Goal: Transaction & Acquisition: Purchase product/service

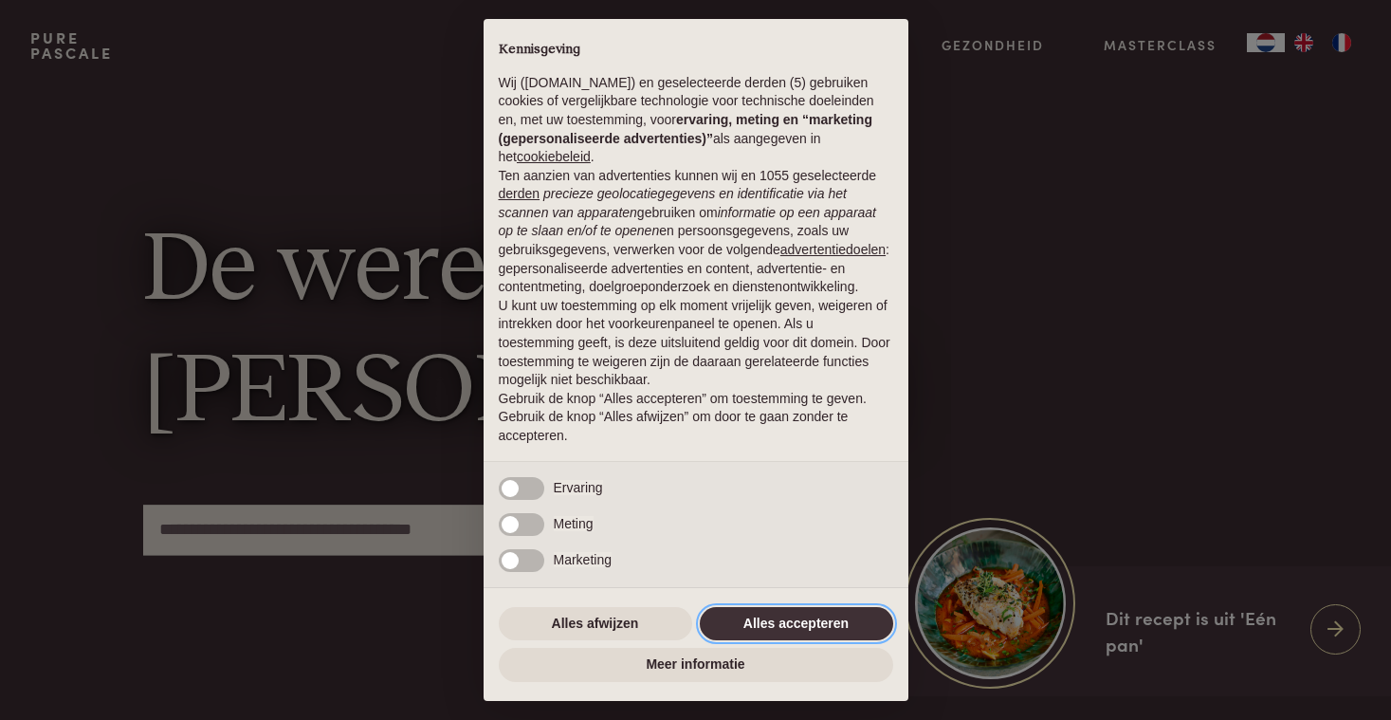
click at [768, 622] on button "Alles accepteren" at bounding box center [796, 624] width 193 height 34
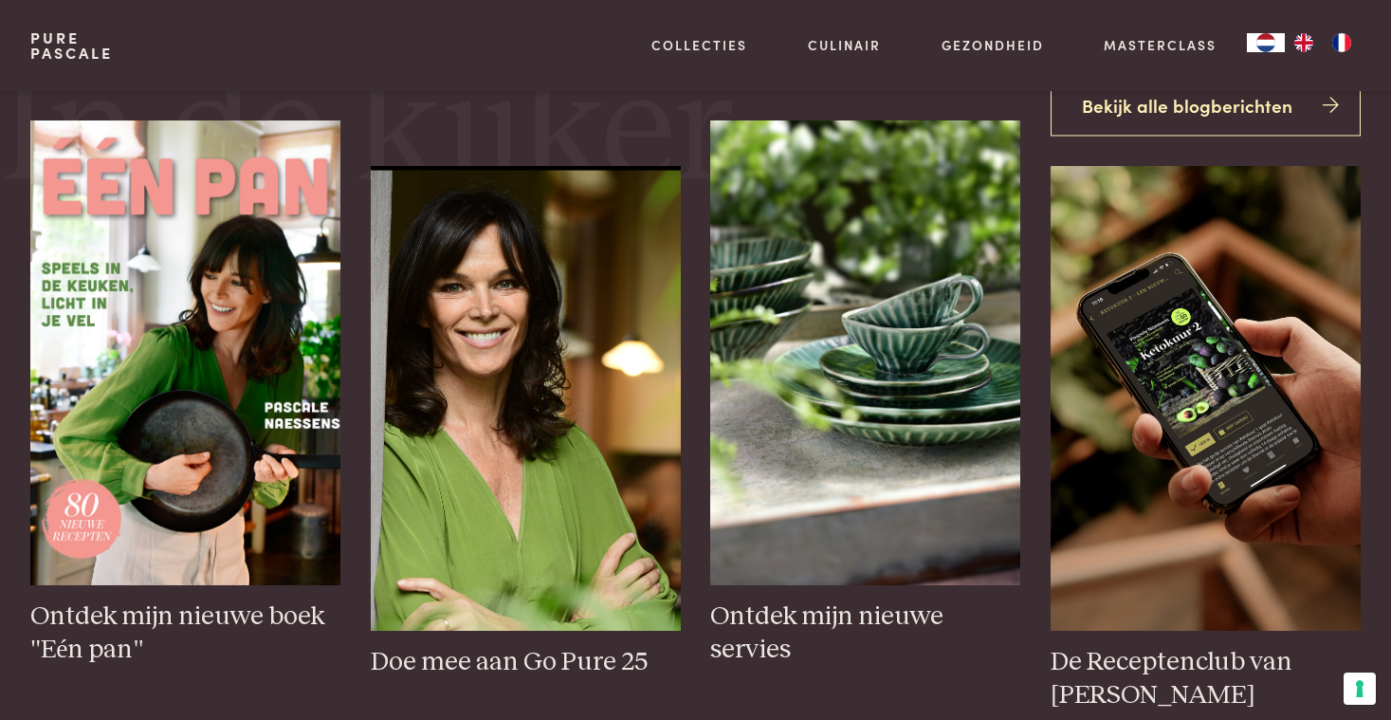
scroll to position [739, 0]
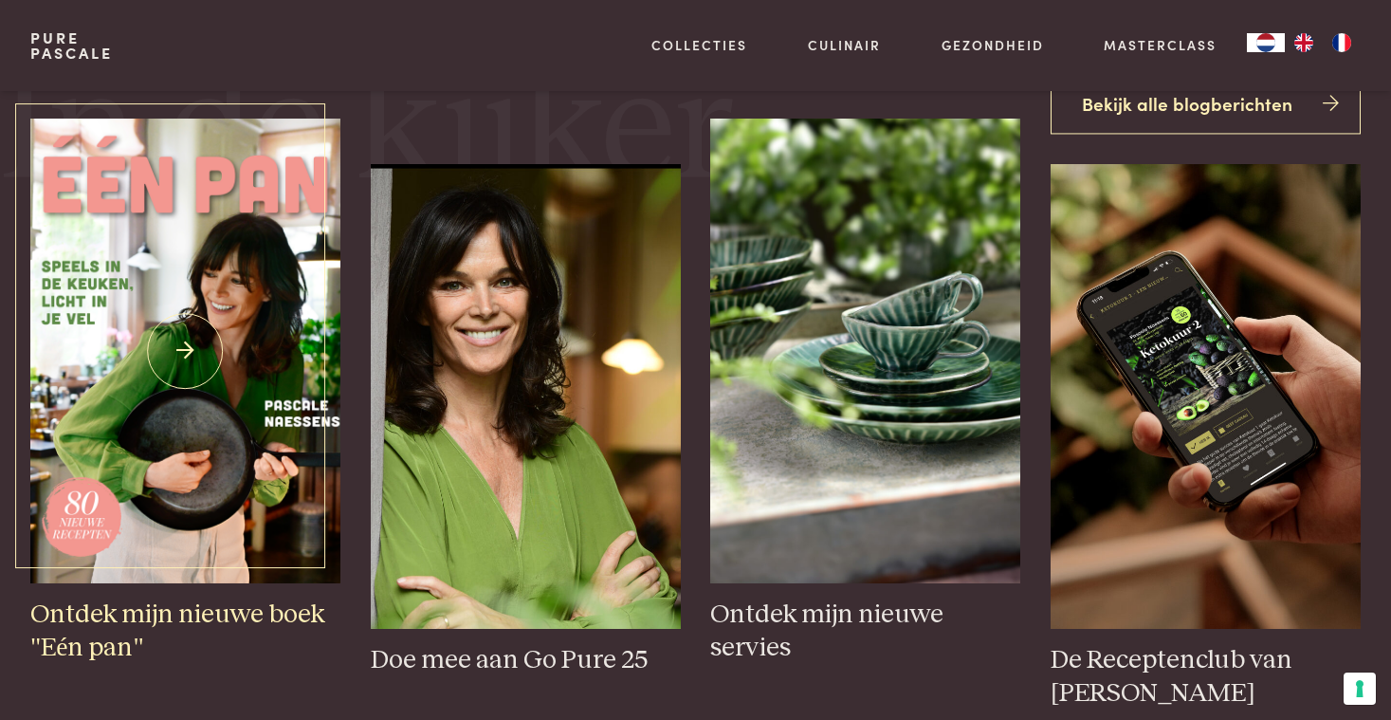
click at [194, 615] on h3 "Ontdek mijn nieuwe boek "Eén pan"" at bounding box center [185, 630] width 310 height 65
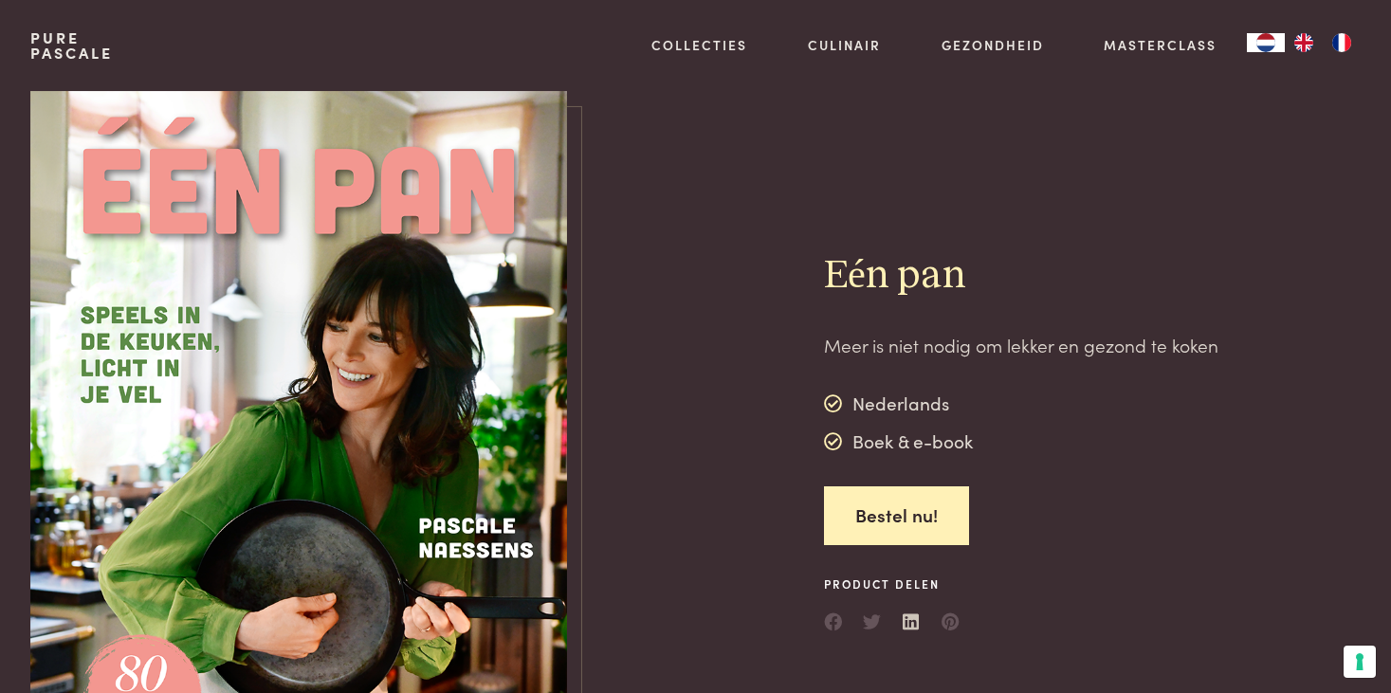
click at [910, 614] on link at bounding box center [912, 617] width 19 height 19
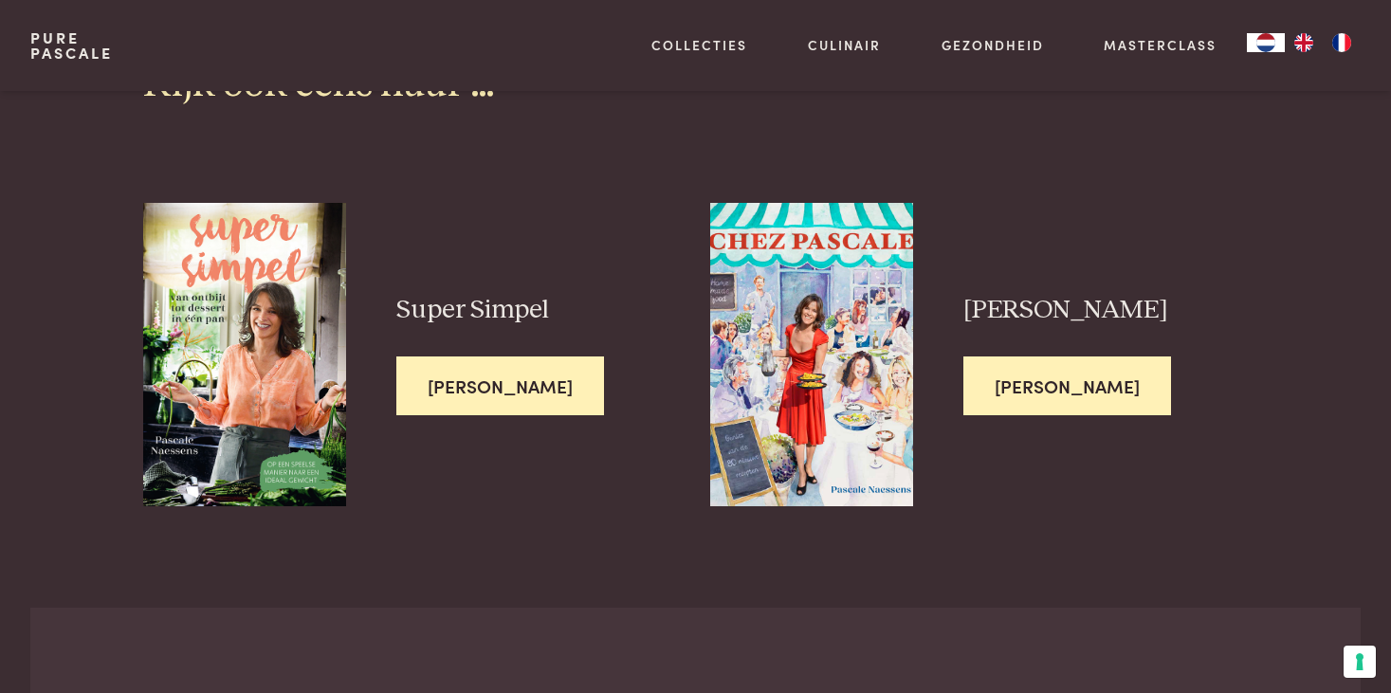
scroll to position [4971, 0]
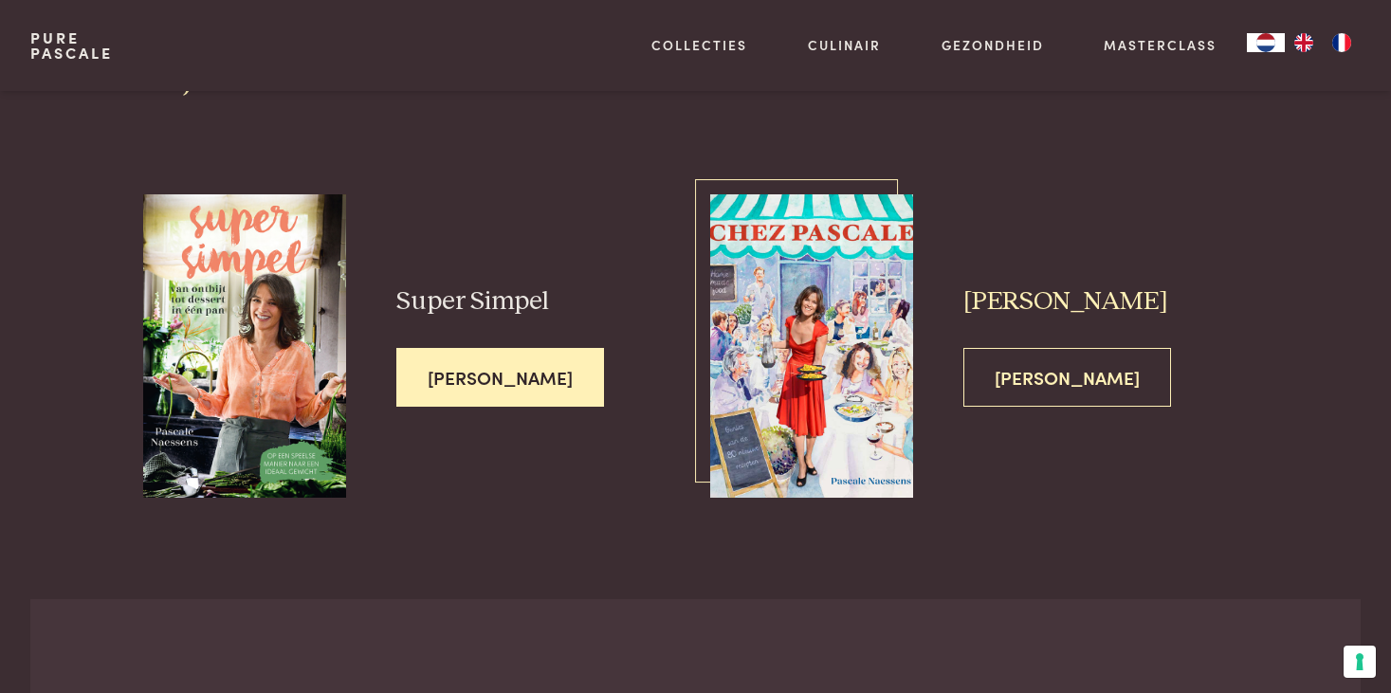
click at [1033, 348] on span "[PERSON_NAME]" at bounding box center [1067, 378] width 208 height 60
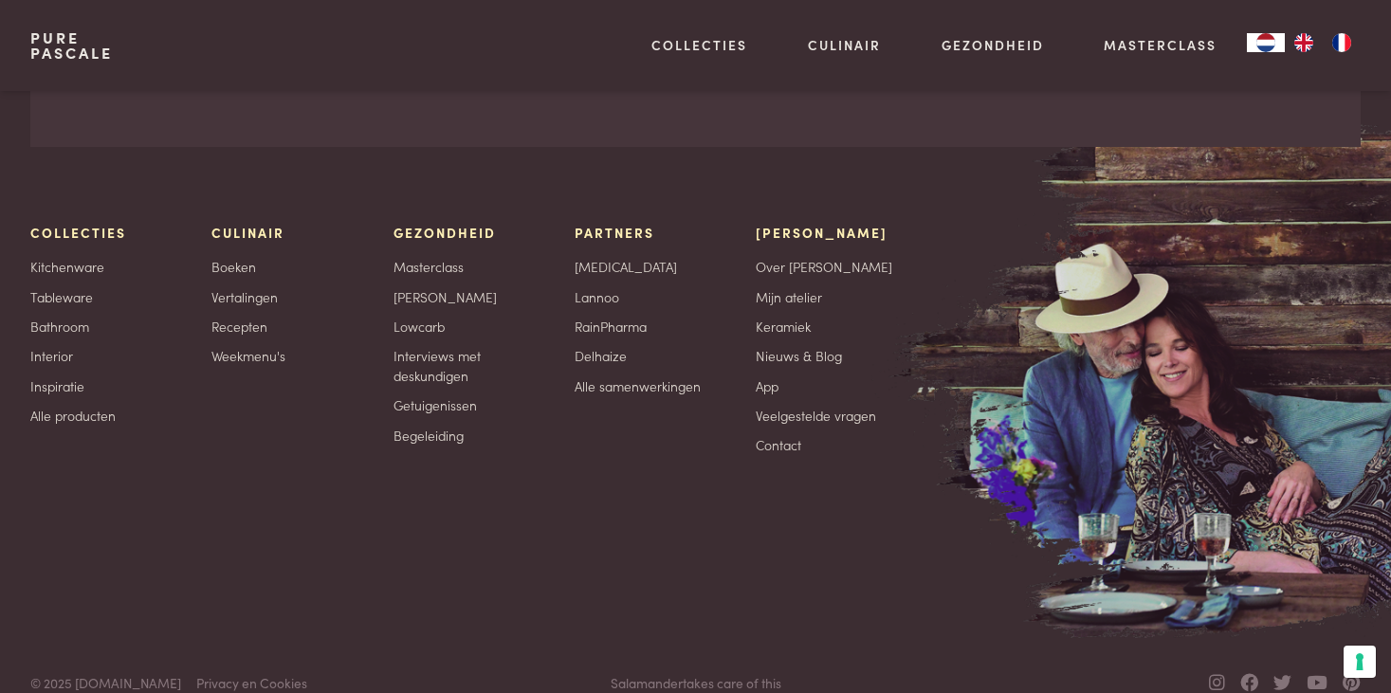
scroll to position [6426, 0]
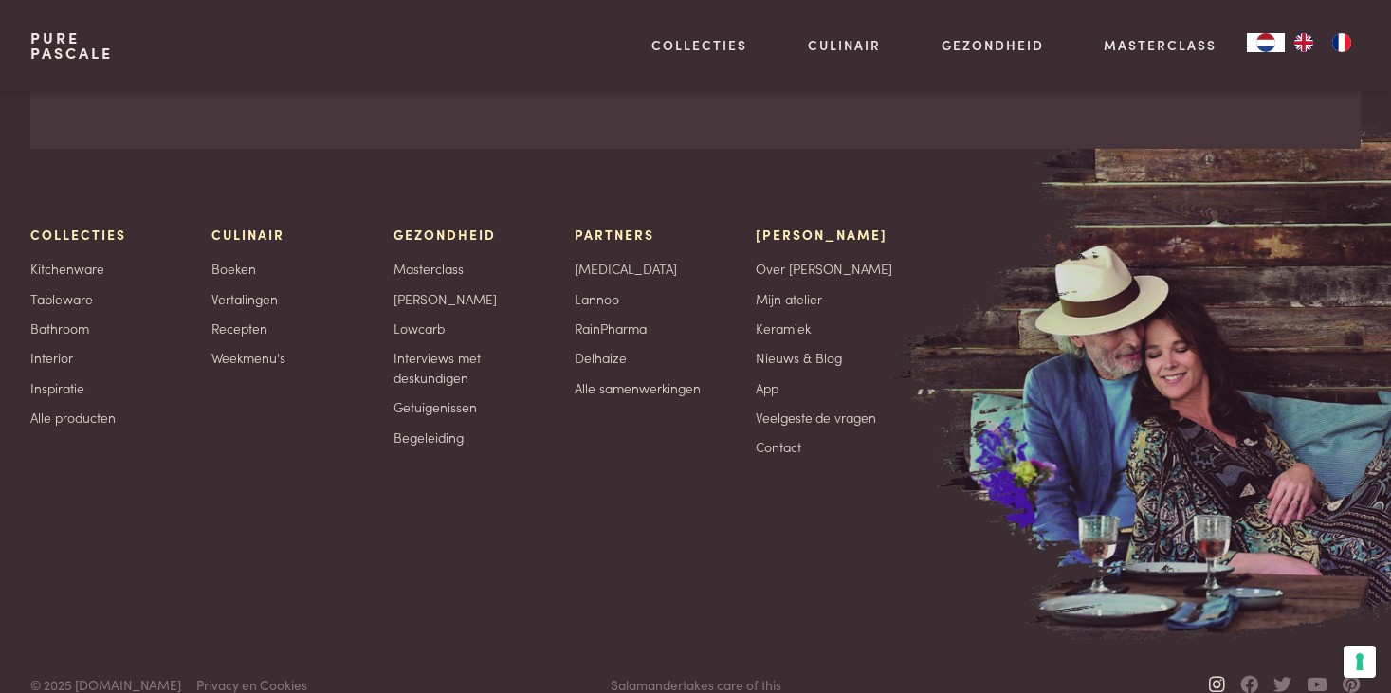
click at [1214, 675] on icon at bounding box center [1217, 684] width 16 height 18
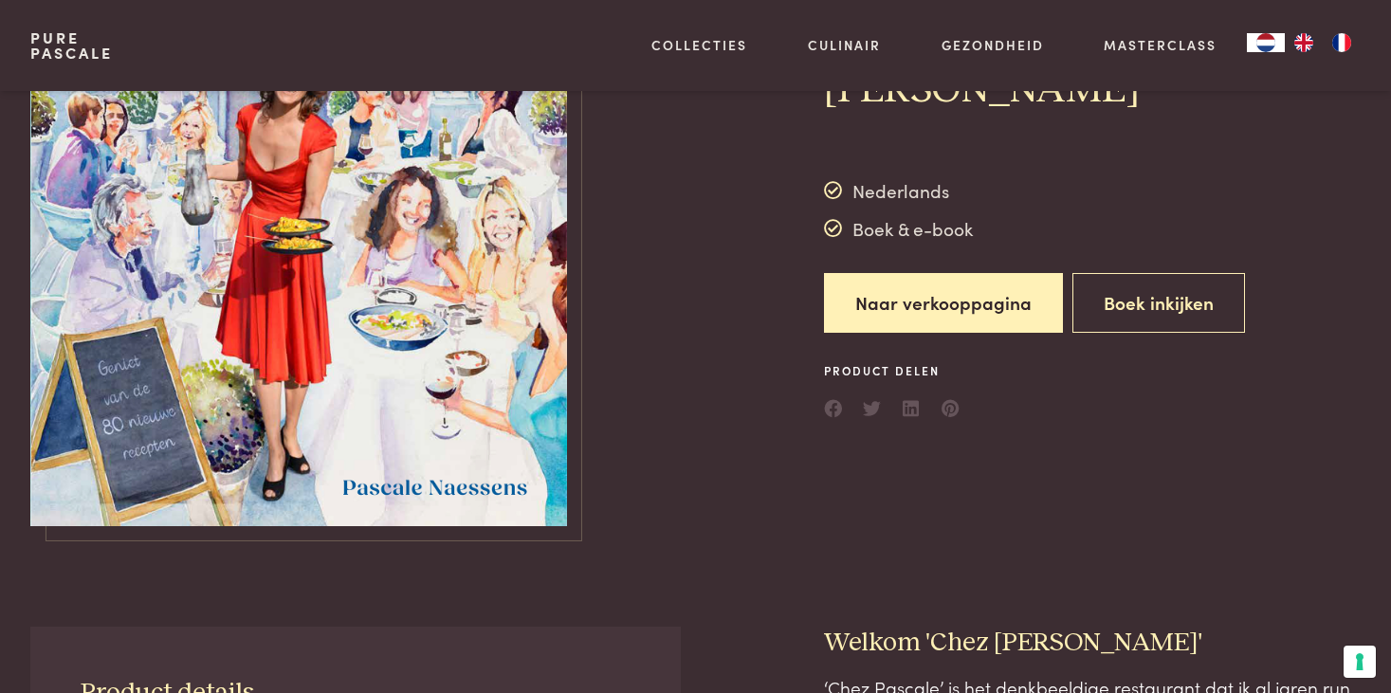
scroll to position [238, 0]
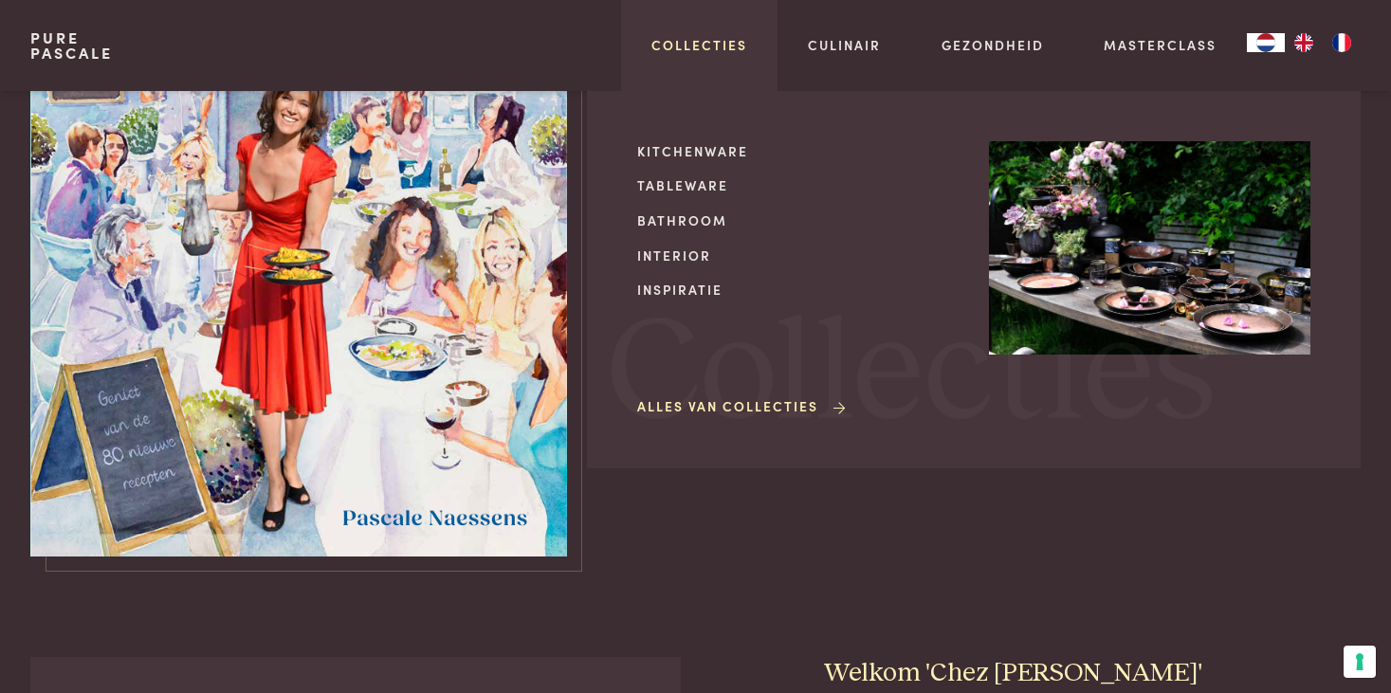
click at [679, 44] on link "Collecties" at bounding box center [699, 45] width 96 height 20
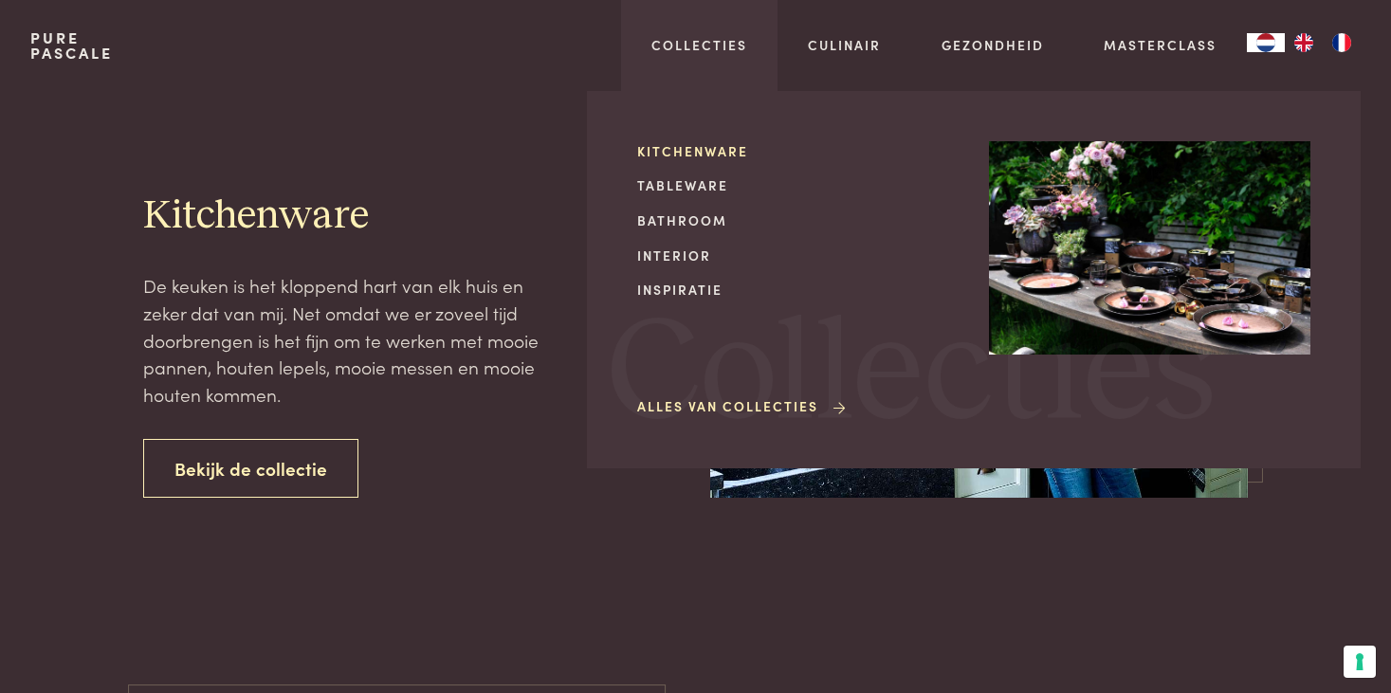
click at [696, 150] on link "Kitchenware" at bounding box center [797, 151] width 321 height 20
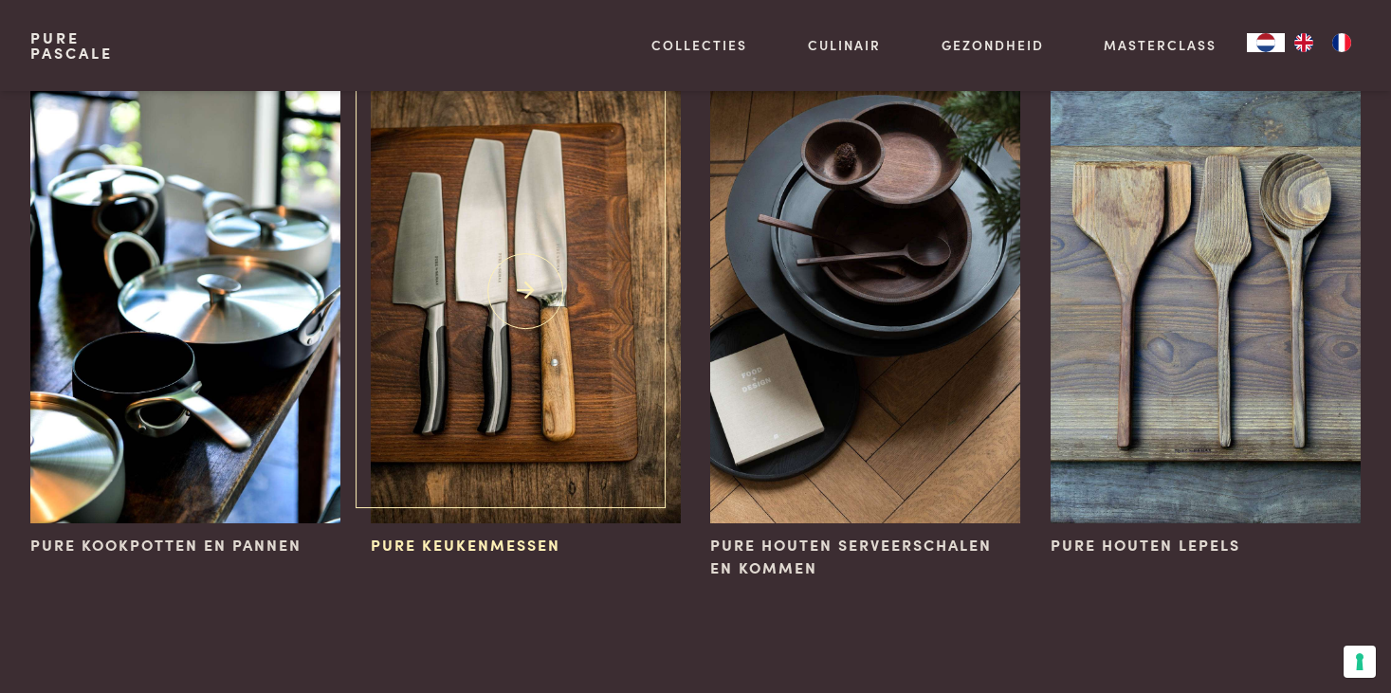
scroll to position [209, 0]
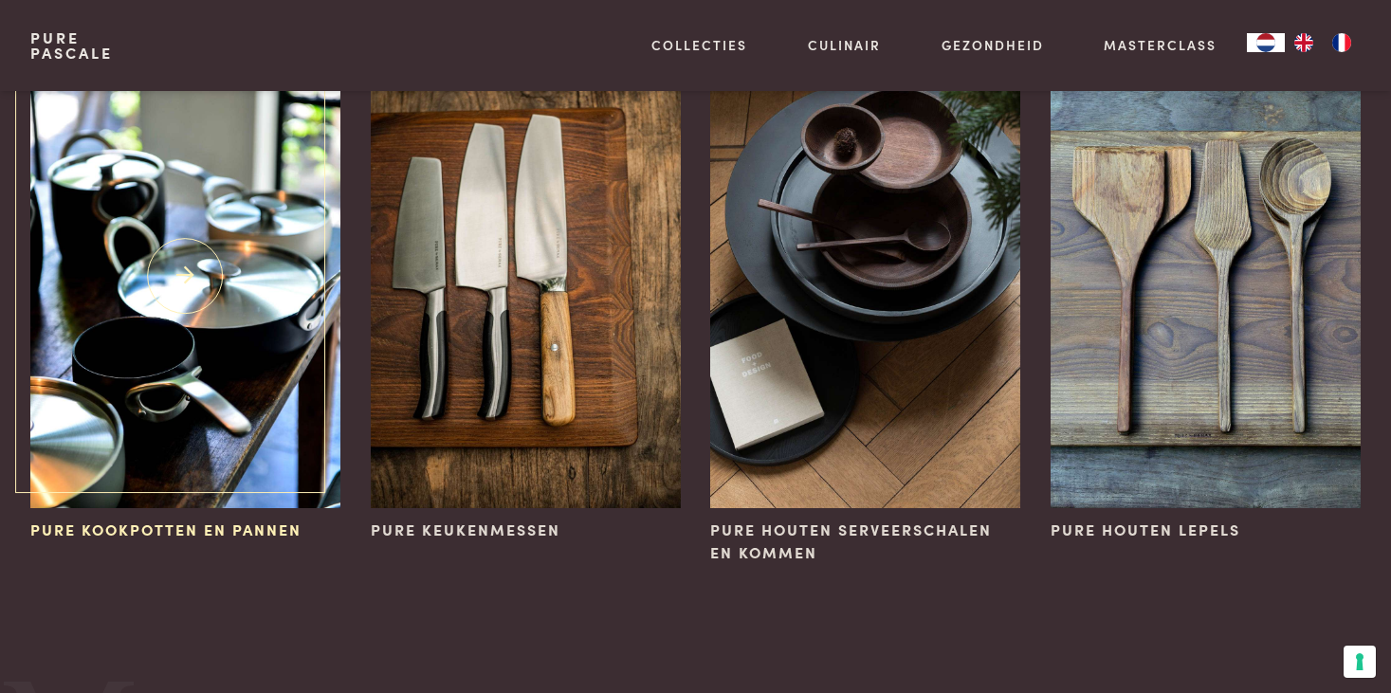
click at [195, 326] on img at bounding box center [185, 276] width 310 height 465
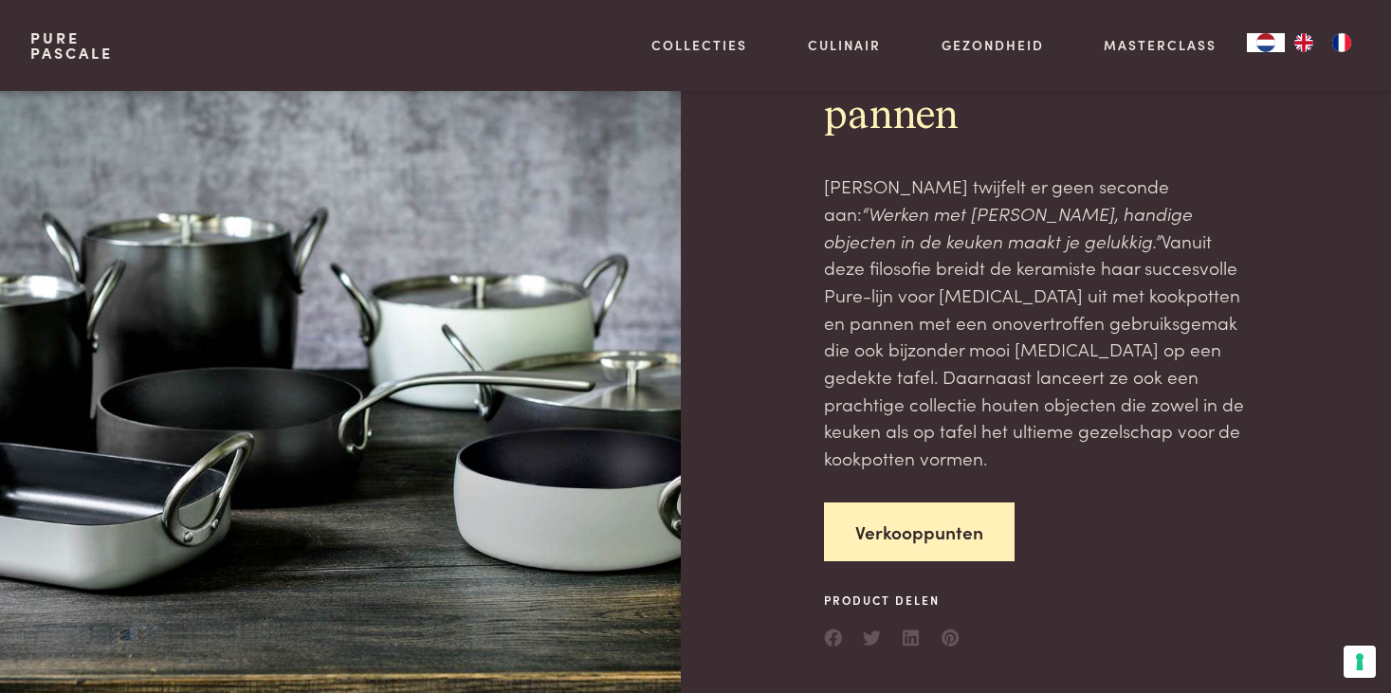
scroll to position [119, 0]
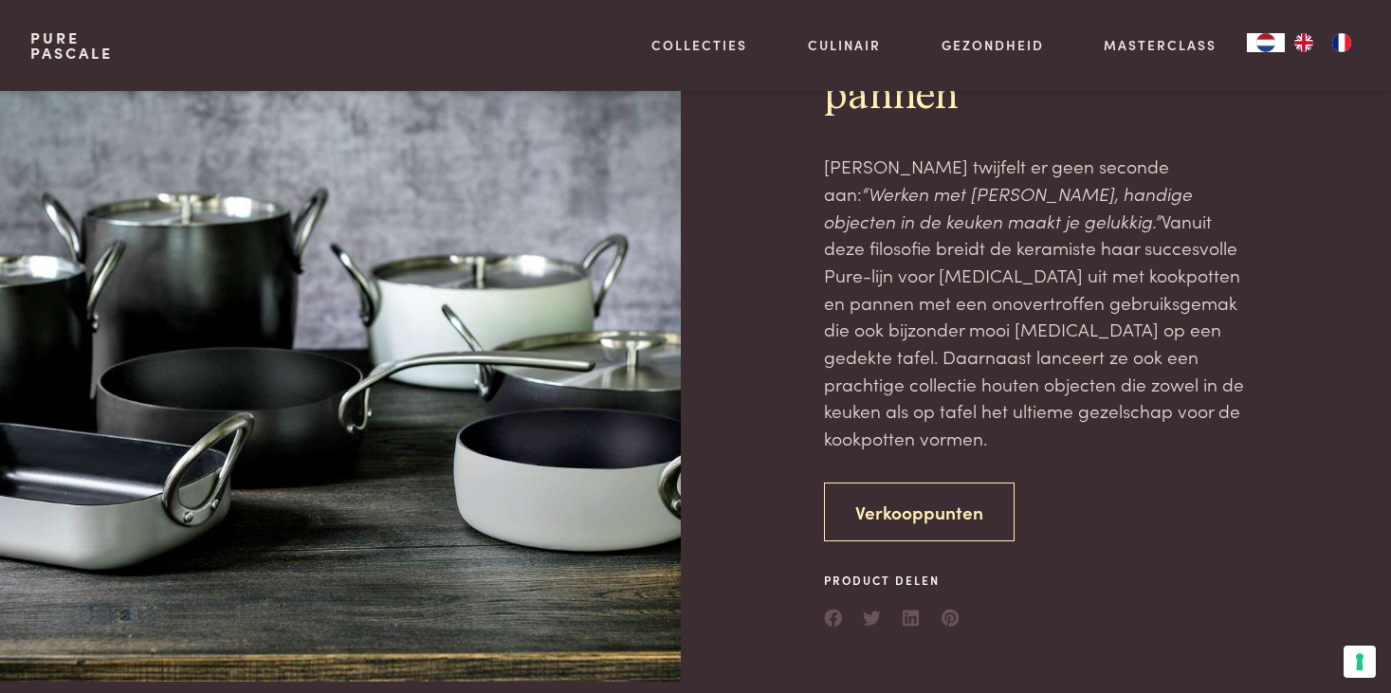
click at [902, 483] on link "Verkooppunten" at bounding box center [919, 513] width 191 height 60
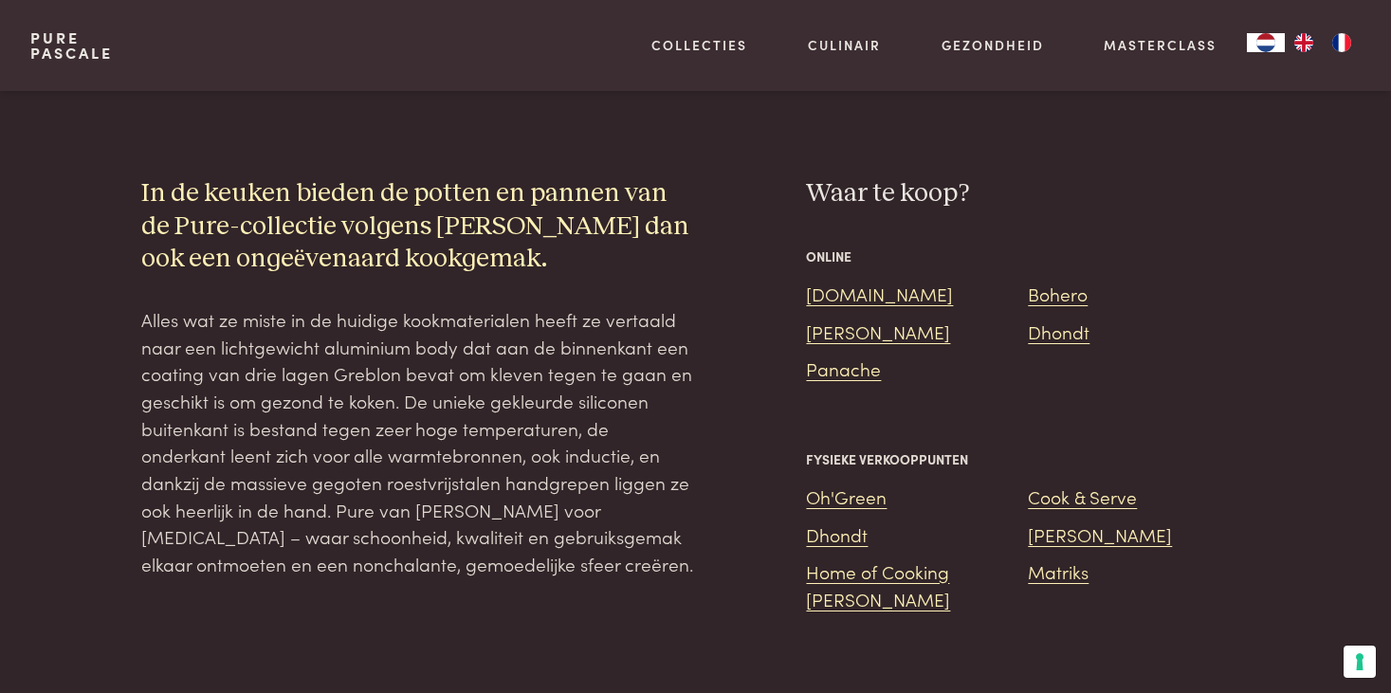
scroll to position [1624, 0]
click at [844, 280] on link "Bol.com" at bounding box center [879, 293] width 147 height 26
